Goal: Task Accomplishment & Management: Manage account settings

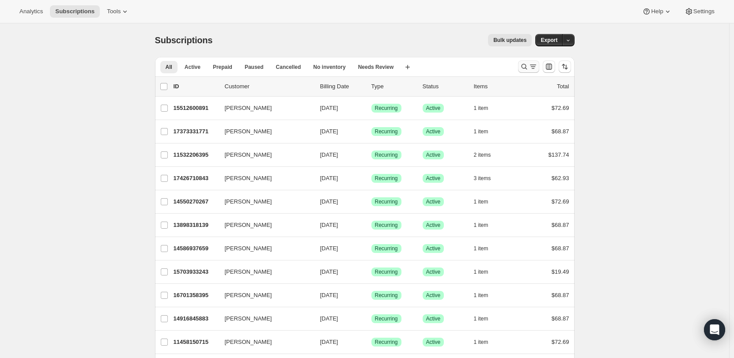
click at [526, 67] on icon "Search and filter results" at bounding box center [524, 66] width 9 height 9
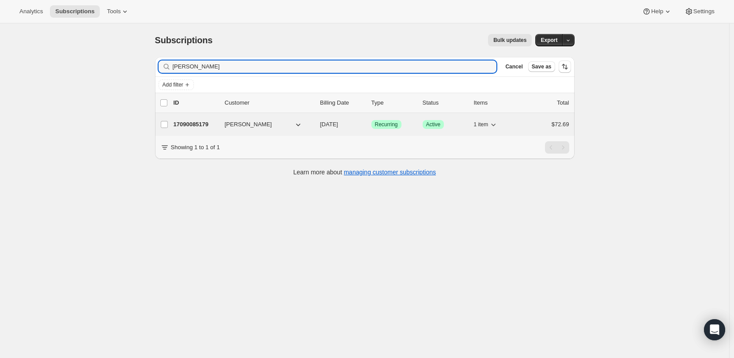
type input "[PERSON_NAME]"
click at [218, 121] on p "17090085179" at bounding box center [195, 124] width 44 height 9
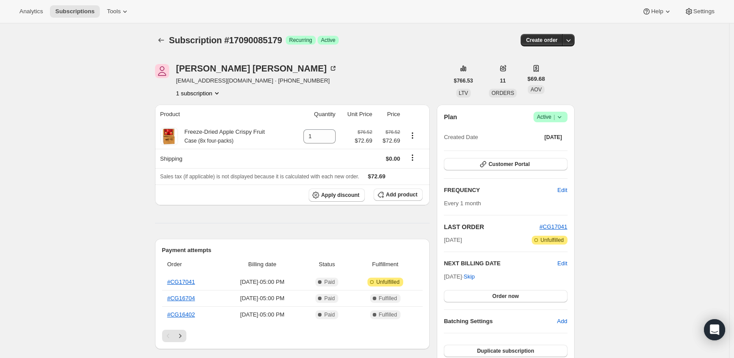
click at [562, 116] on icon at bounding box center [559, 117] width 9 height 9
click at [547, 137] on span "Pause subscription" at bounding box center [552, 134] width 49 height 7
